Goal: Task Accomplishment & Management: Manage account settings

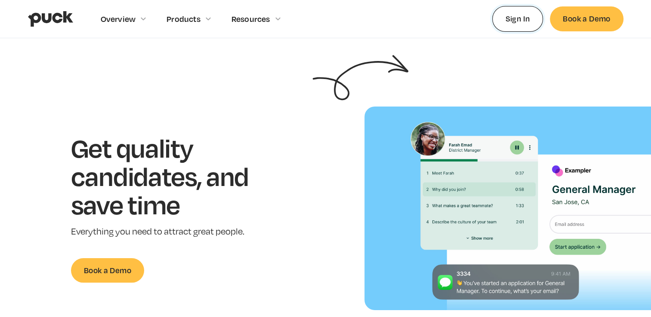
click at [520, 18] on link "Sign In" at bounding box center [517, 18] width 51 height 25
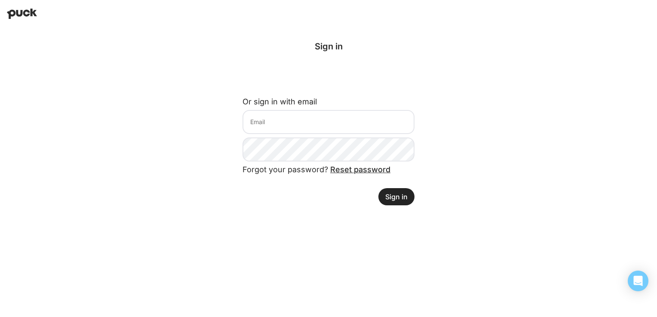
click at [369, 169] on link "Reset password" at bounding box center [360, 169] width 60 height 9
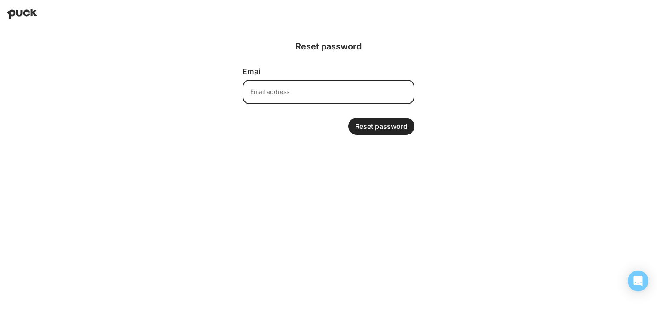
click at [336, 89] on input at bounding box center [329, 92] width 172 height 24
type input "khudsontemple@gmail.com"
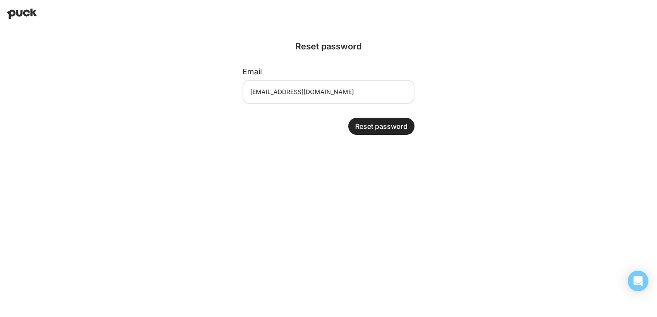
click at [376, 122] on button "Reset password" at bounding box center [381, 126] width 66 height 17
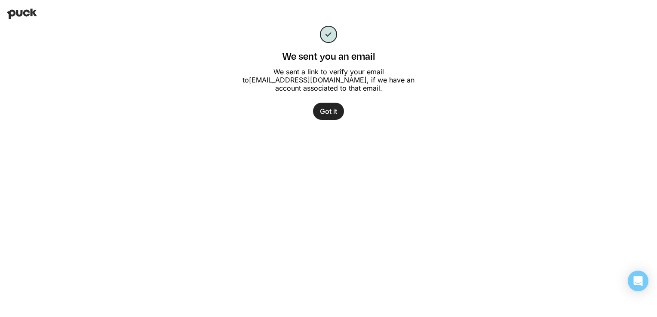
click at [333, 114] on button "Got it" at bounding box center [328, 111] width 31 height 17
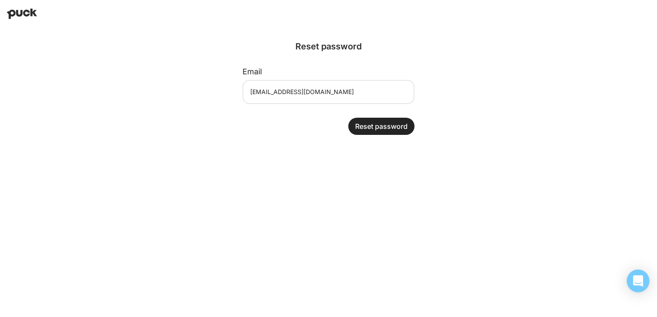
click at [643, 288] on div "Open Intercom Messenger" at bounding box center [638, 281] width 23 height 23
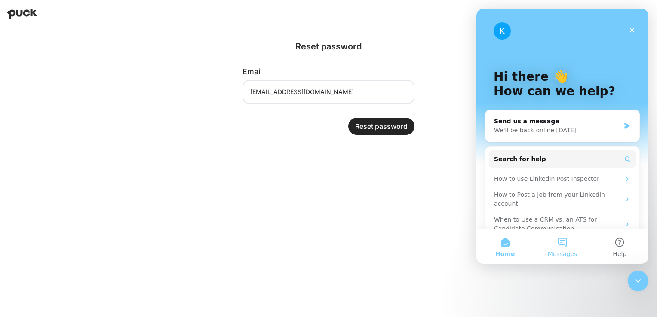
click at [566, 253] on span "Messages" at bounding box center [563, 254] width 30 height 6
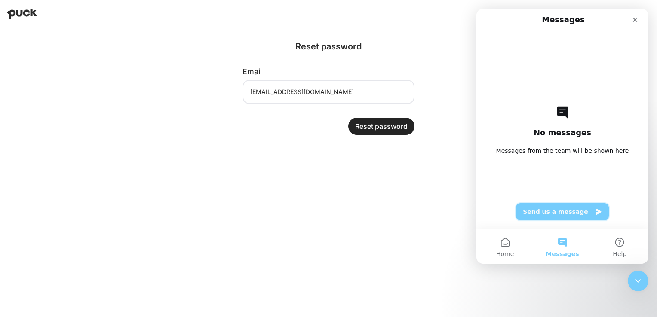
click at [549, 217] on button "Send us a message" at bounding box center [562, 211] width 93 height 17
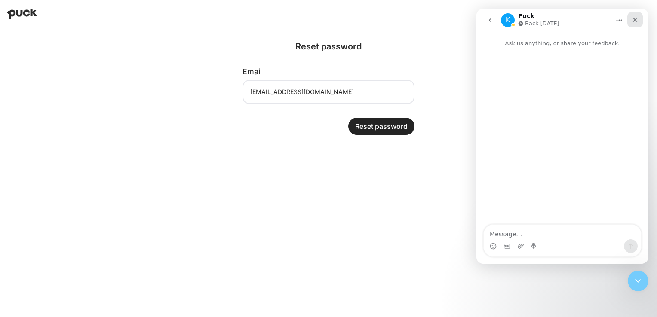
click at [633, 20] on icon "Close" at bounding box center [635, 19] width 7 height 7
